Goal: Information Seeking & Learning: Understand process/instructions

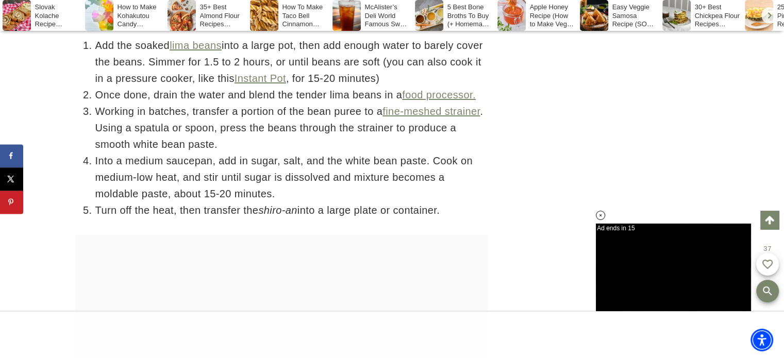
scroll to position [3981, 0]
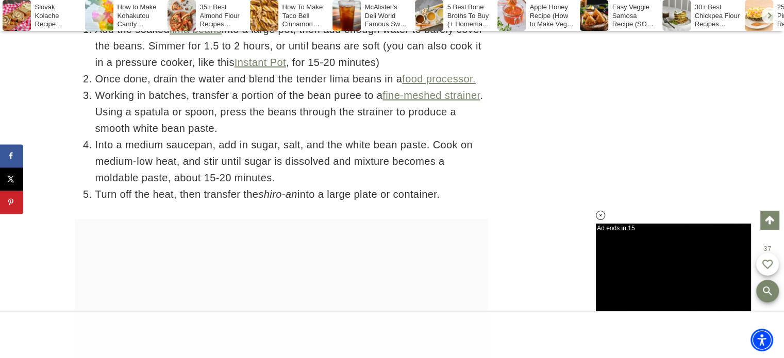
drag, startPoint x: 788, startPoint y: 13, endPoint x: 791, endPoint y: 115, distance: 101.5
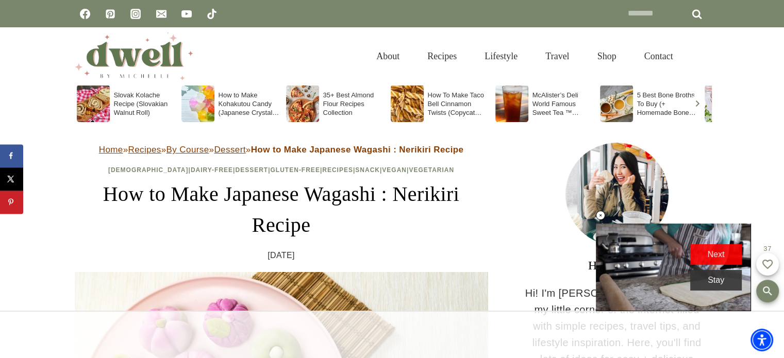
scroll to position [0, 0]
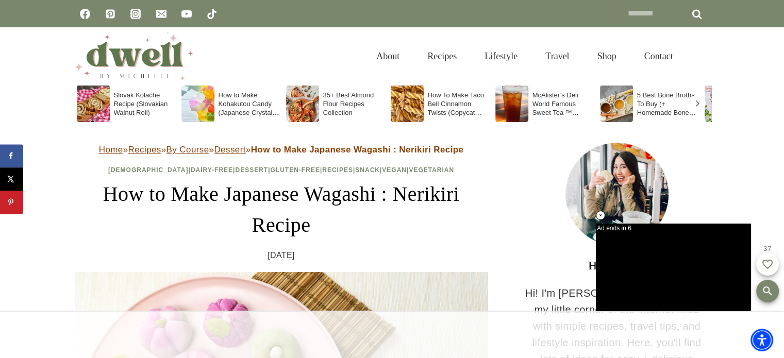
click at [245, 100] on div "How to Make Kohakutou Candy (Japanese Crystal Gummies)" at bounding box center [231, 103] width 100 height 37
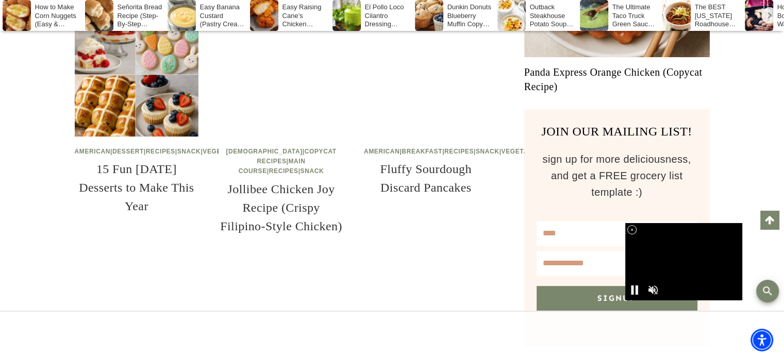
scroll to position [834, 0]
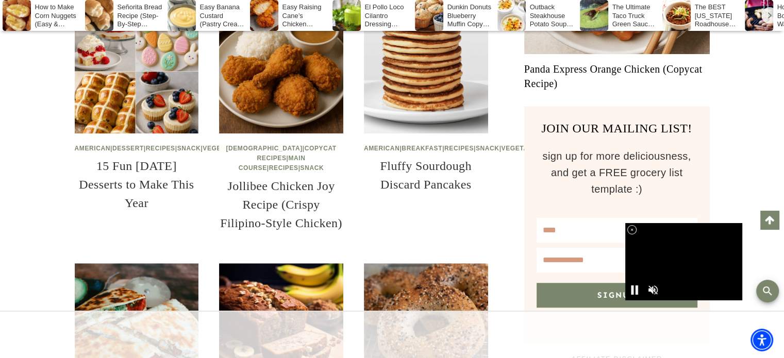
drag, startPoint x: 789, startPoint y: 71, endPoint x: 791, endPoint y: 191, distance: 119.5
click at [783, 191] on html "Skip to content Facebook Pinterest Instagram Email YouTube TikTok Search for: *…" at bounding box center [392, 217] width 784 height 2103
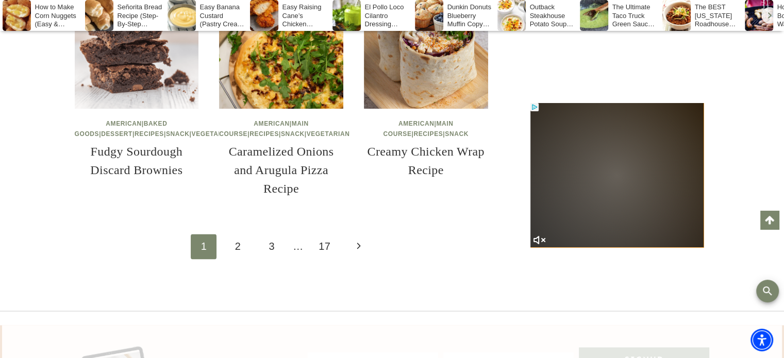
scroll to position [0, 0]
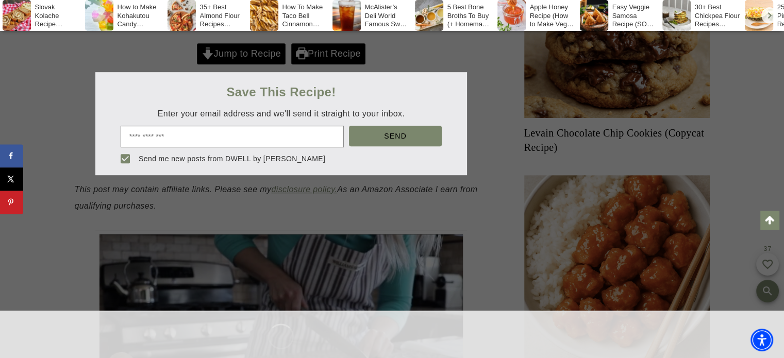
click at [245, 55] on div at bounding box center [392, 179] width 784 height 358
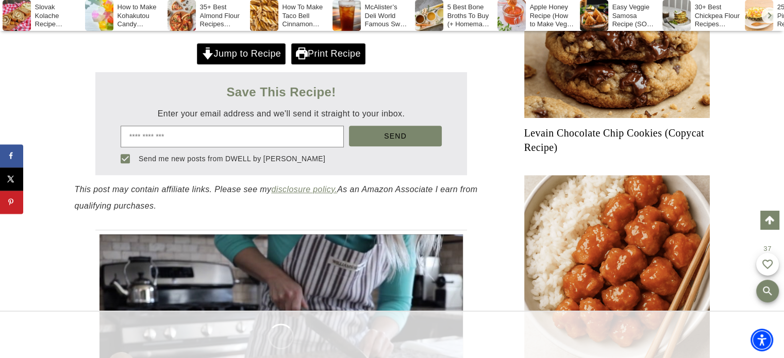
click at [245, 55] on link "Jump to Recipe" at bounding box center [241, 53] width 89 height 21
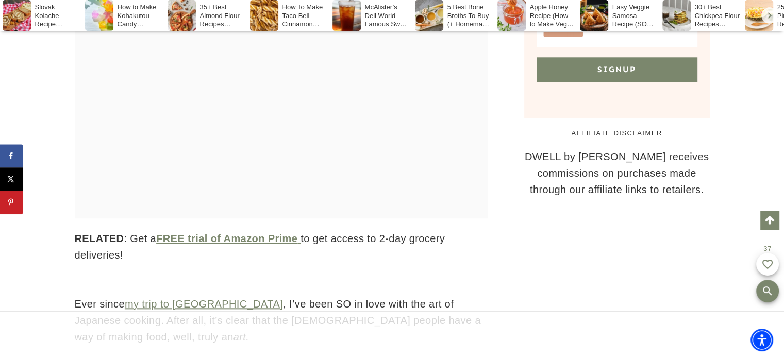
scroll to position [6241, 0]
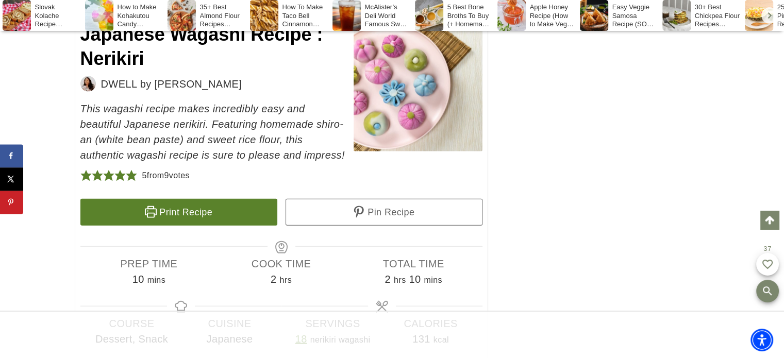
click at [223, 199] on link "Print Recipe" at bounding box center [178, 212] width 197 height 27
